Goal: Task Accomplishment & Management: Manage account settings

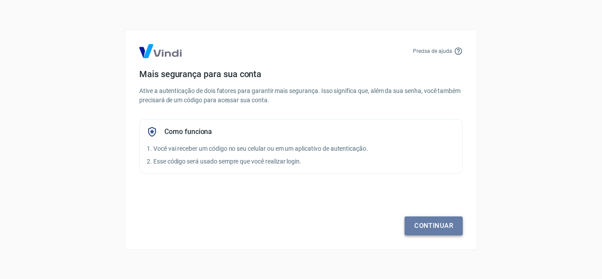
click at [419, 228] on link "Continuar" at bounding box center [433, 225] width 58 height 18
